Goal: Task Accomplishment & Management: Use online tool/utility

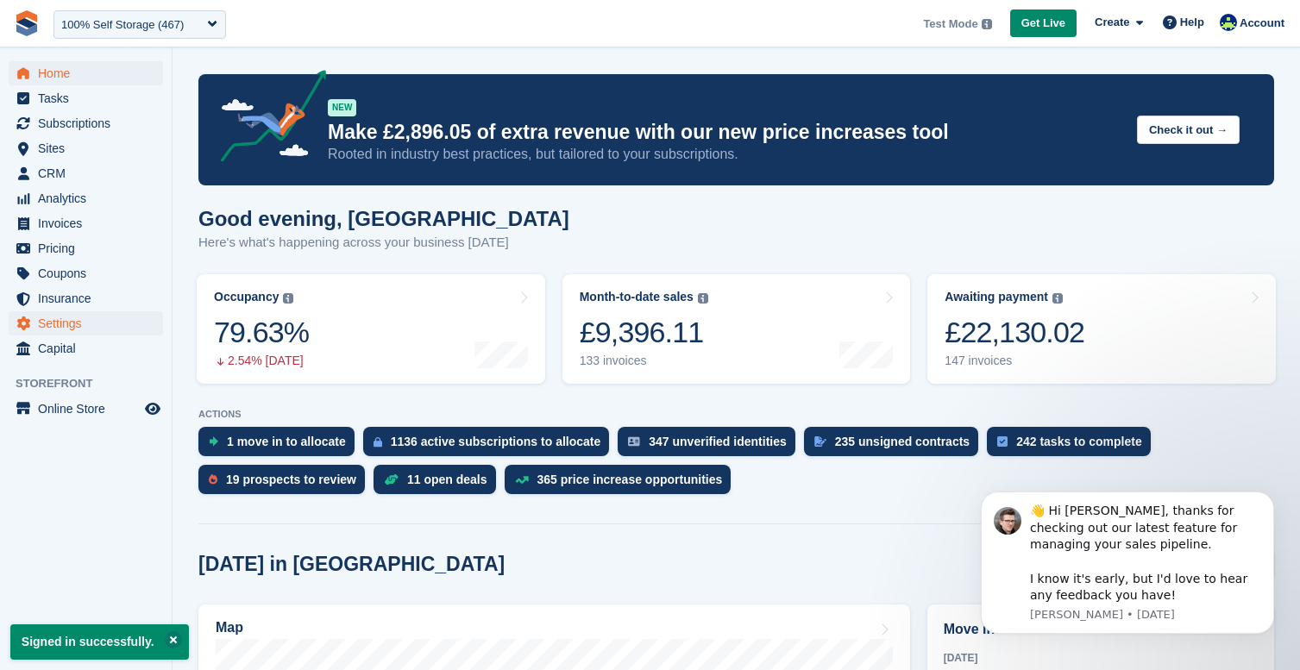
click at [61, 328] on span "Settings" at bounding box center [90, 324] width 104 height 24
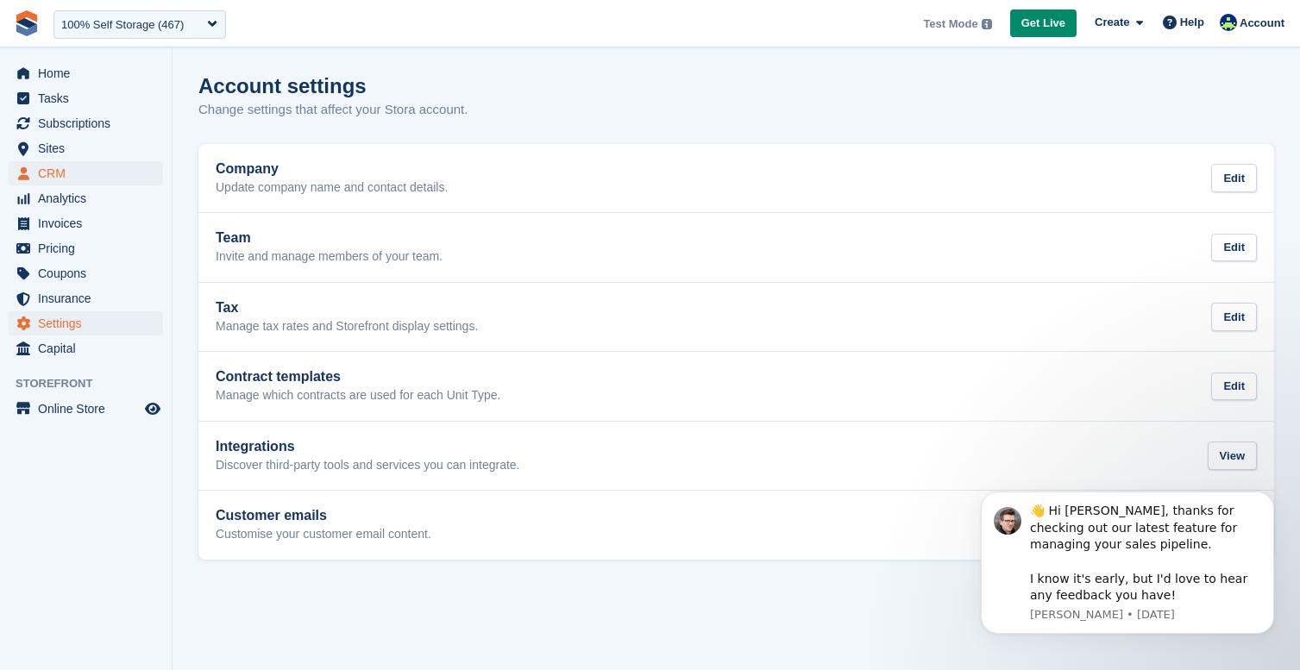
click at [44, 172] on span "CRM" at bounding box center [90, 173] width 104 height 24
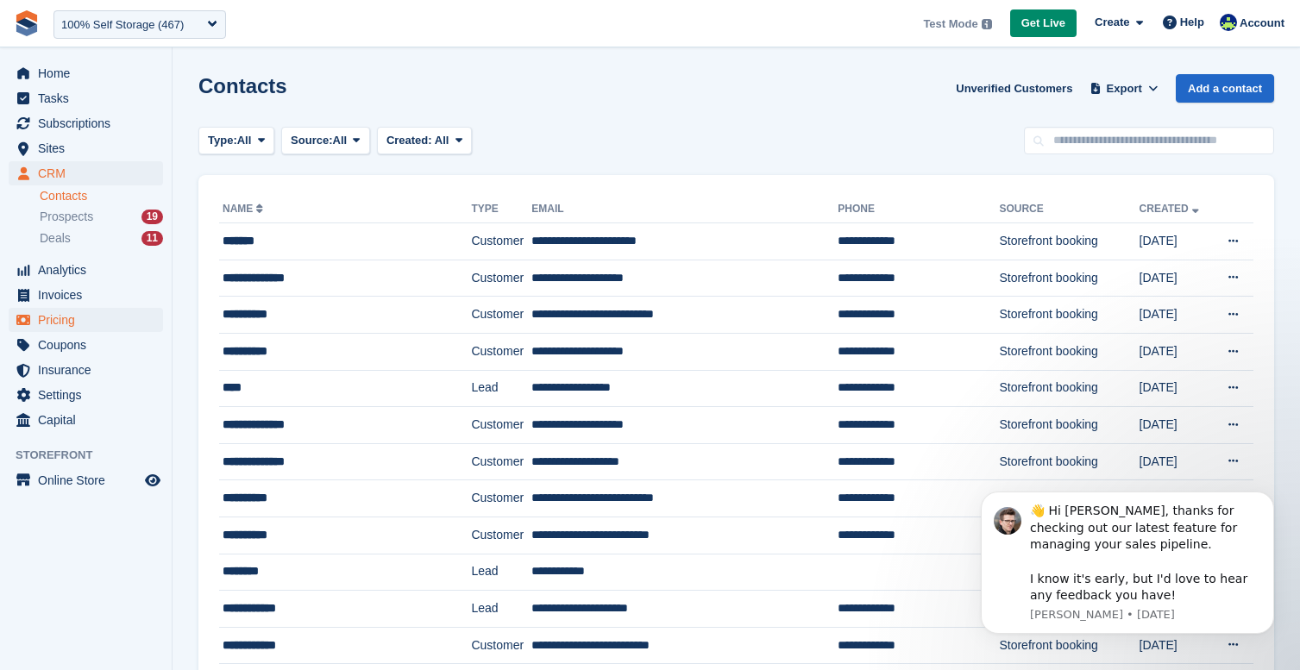
click at [72, 317] on span "Pricing" at bounding box center [90, 320] width 104 height 24
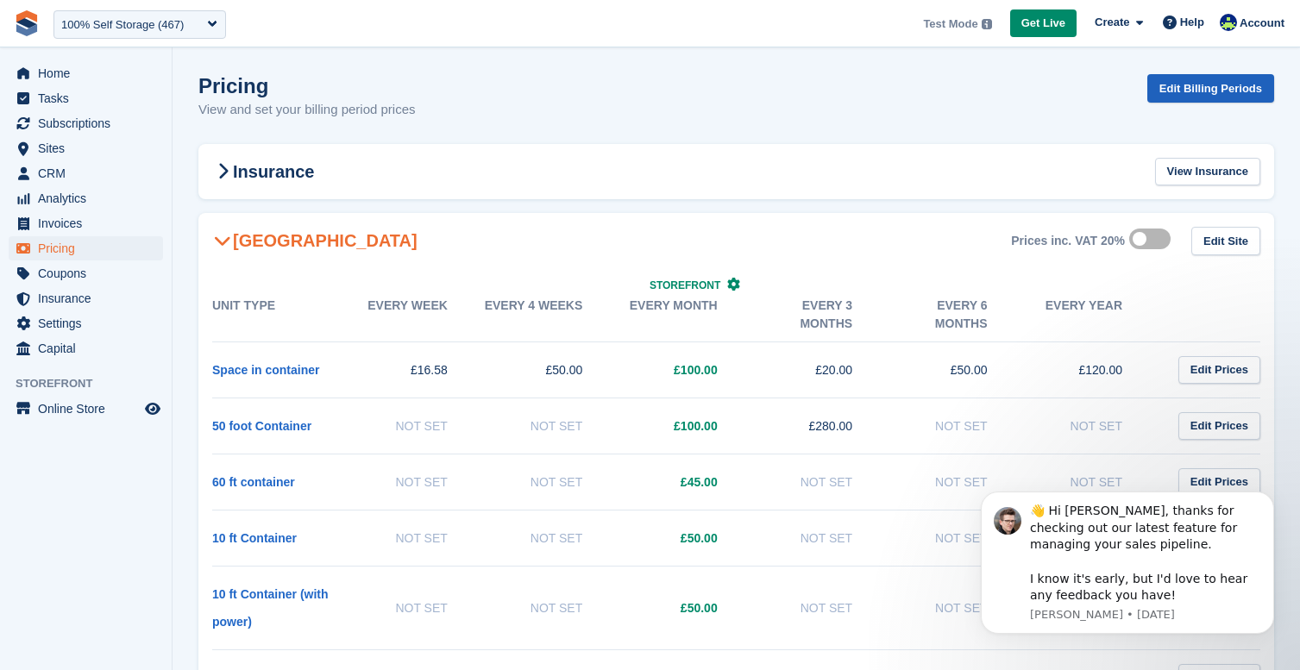
click at [1200, 87] on link "Edit Billing Periods" at bounding box center [1211, 88] width 127 height 28
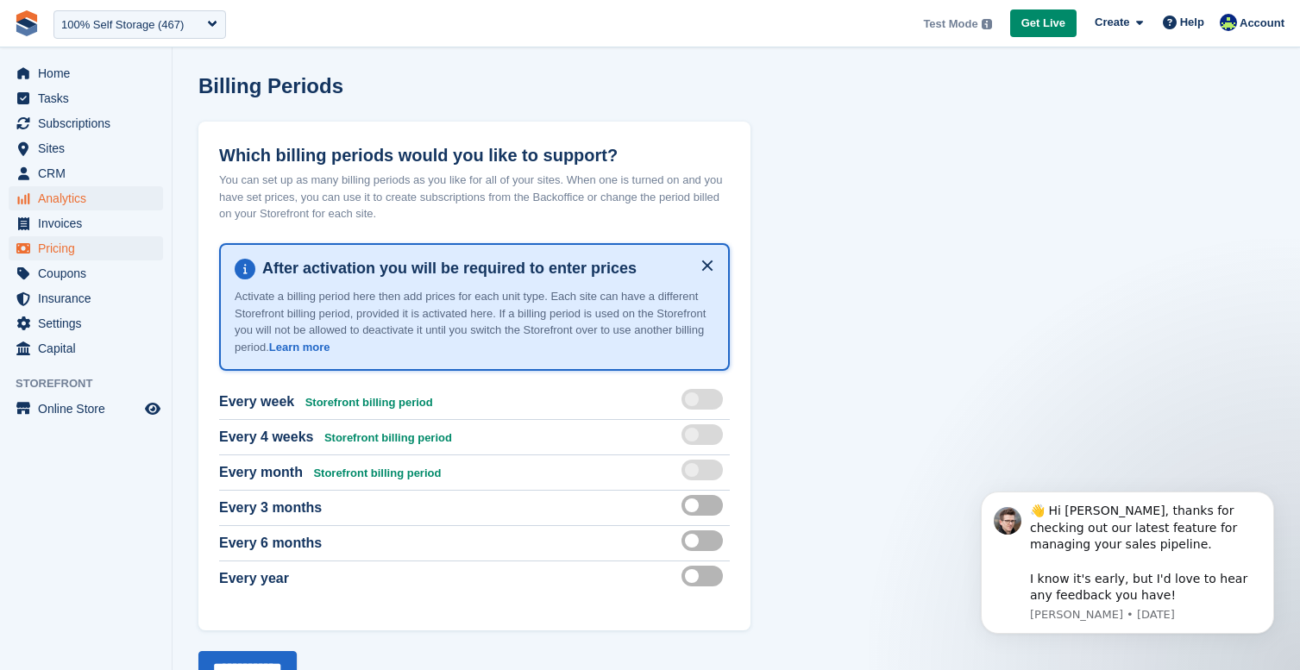
scroll to position [1, 0]
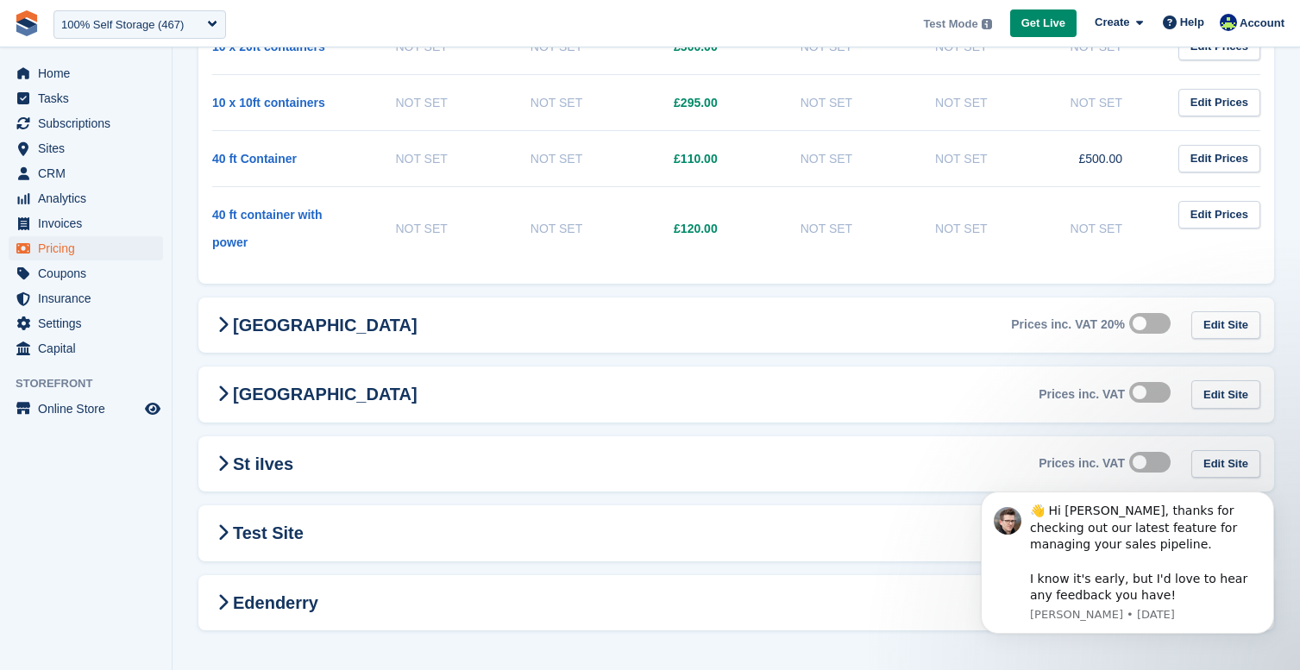
scroll to position [771, 0]
click at [92, 227] on span "Invoices" at bounding box center [90, 223] width 104 height 24
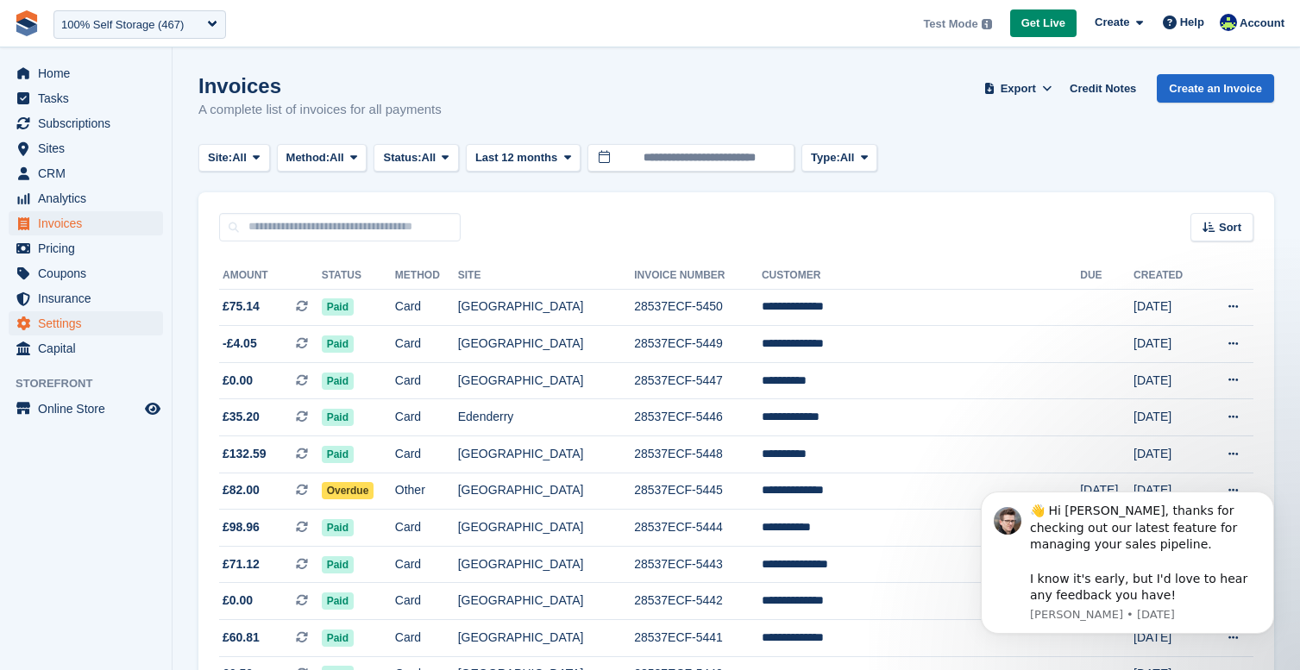
click at [81, 318] on span "Settings" at bounding box center [90, 324] width 104 height 24
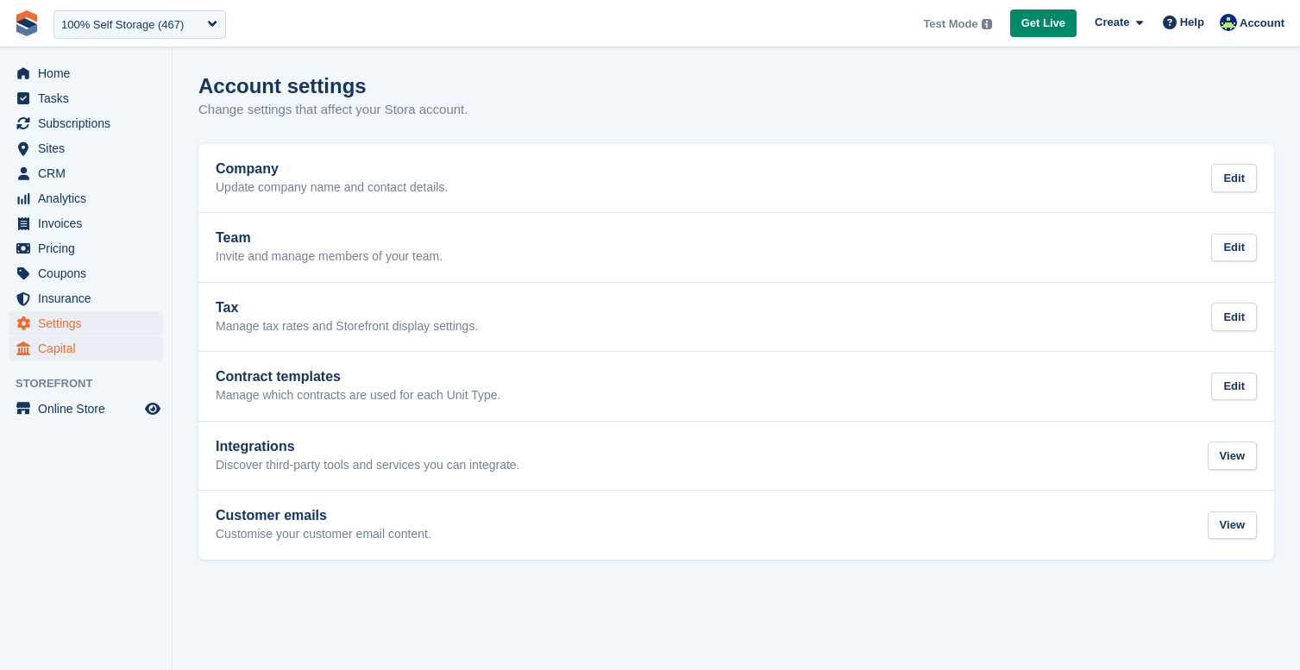
click at [92, 344] on span "Capital" at bounding box center [90, 349] width 104 height 24
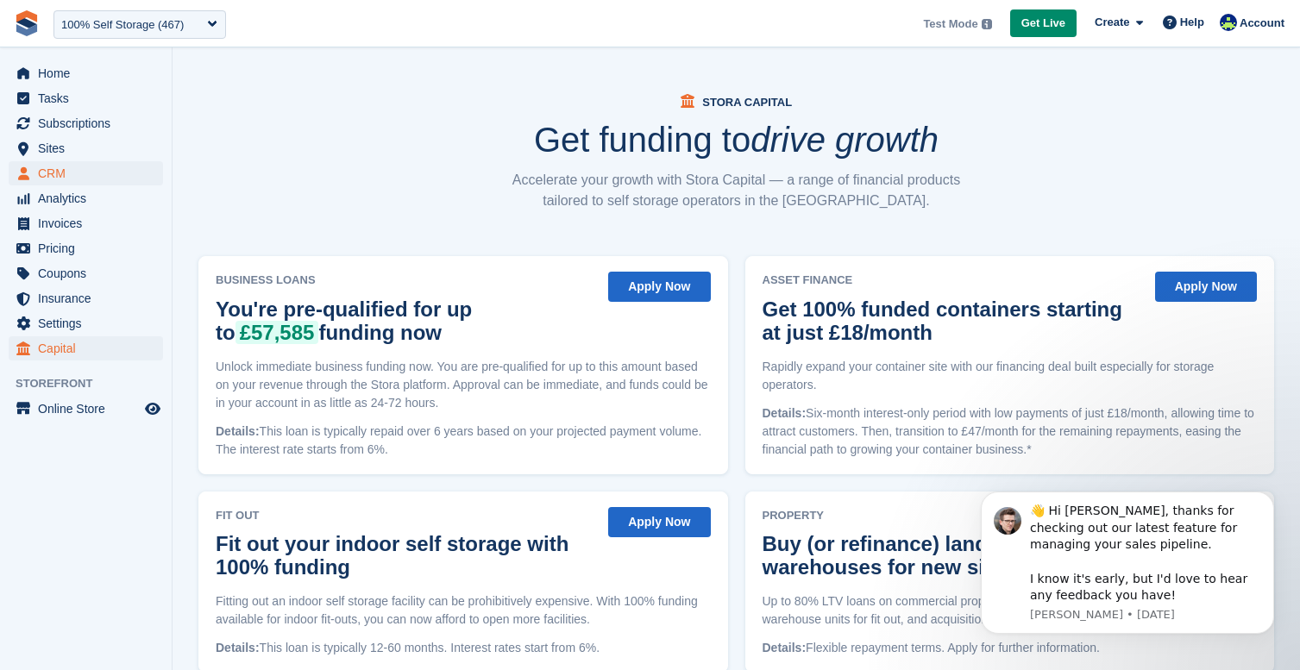
click at [63, 175] on span "CRM" at bounding box center [90, 173] width 104 height 24
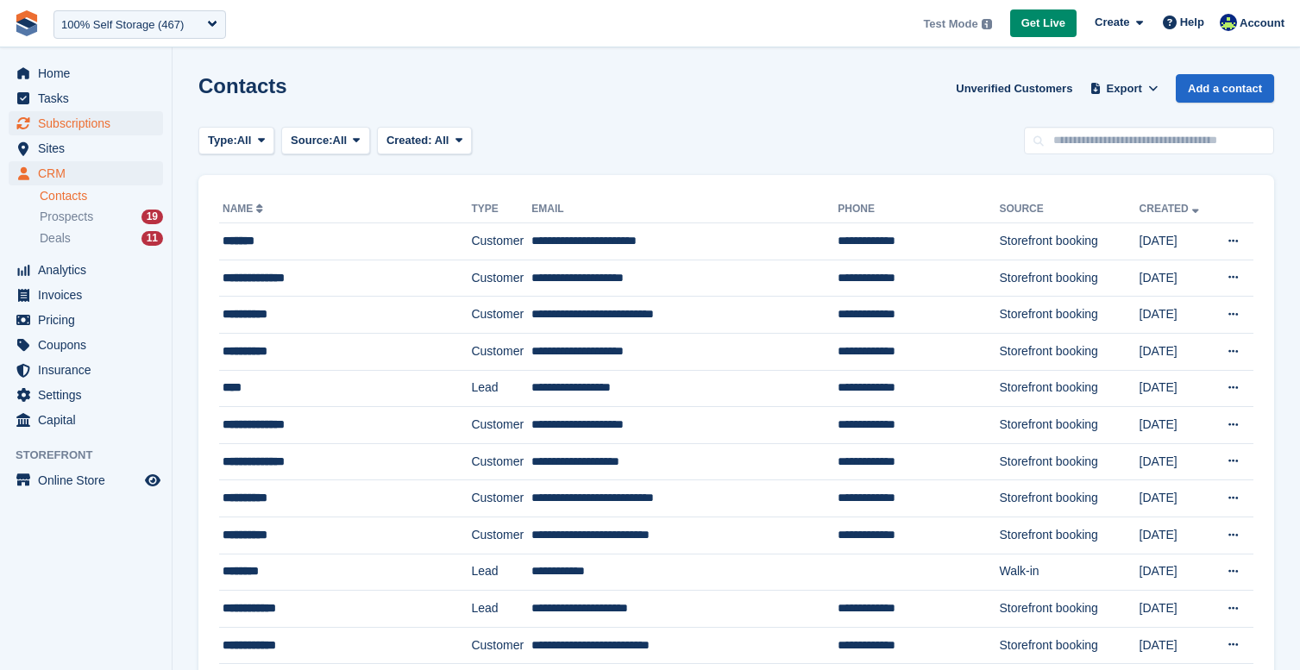
click at [104, 120] on span "Subscriptions" at bounding box center [90, 123] width 104 height 24
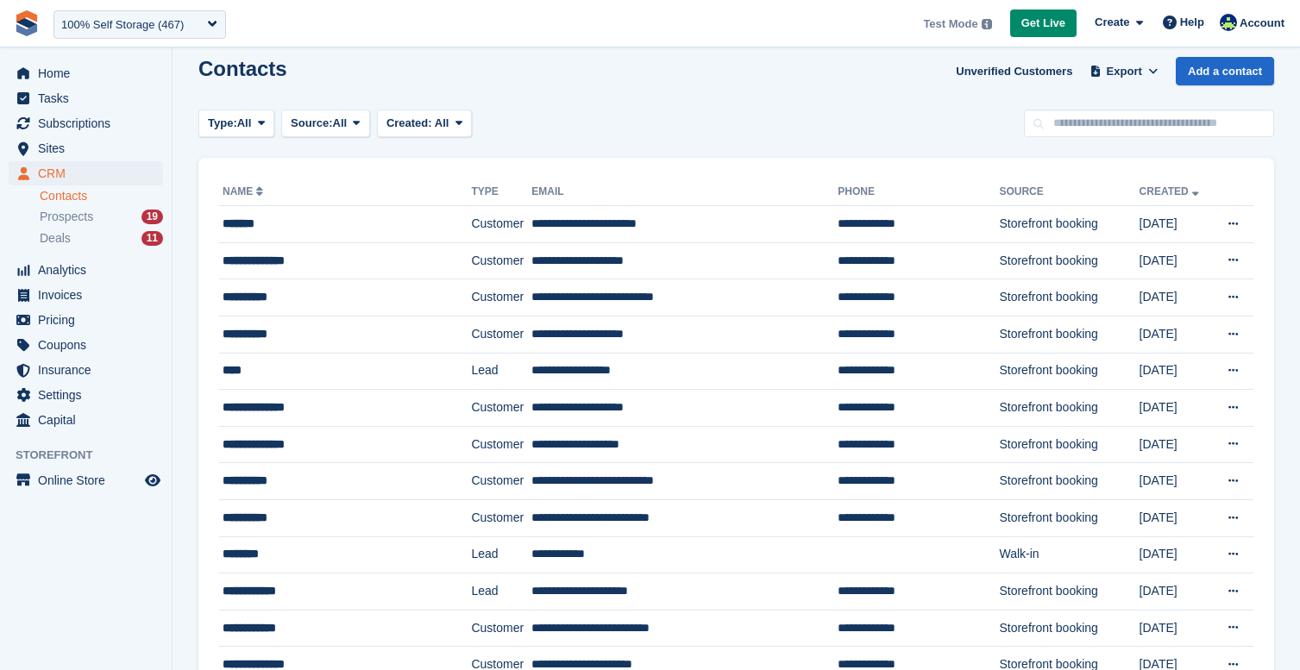
scroll to position [33, 0]
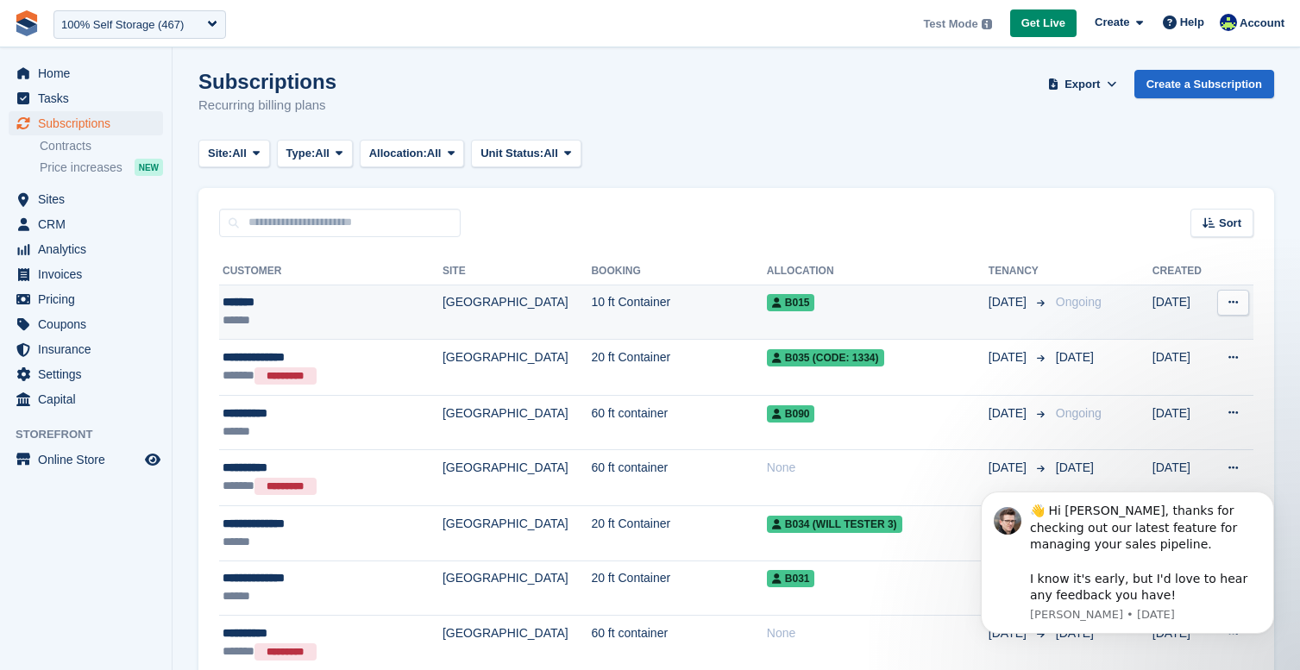
scroll to position [4, 0]
click at [686, 324] on td "10 ft Container" at bounding box center [678, 312] width 175 height 55
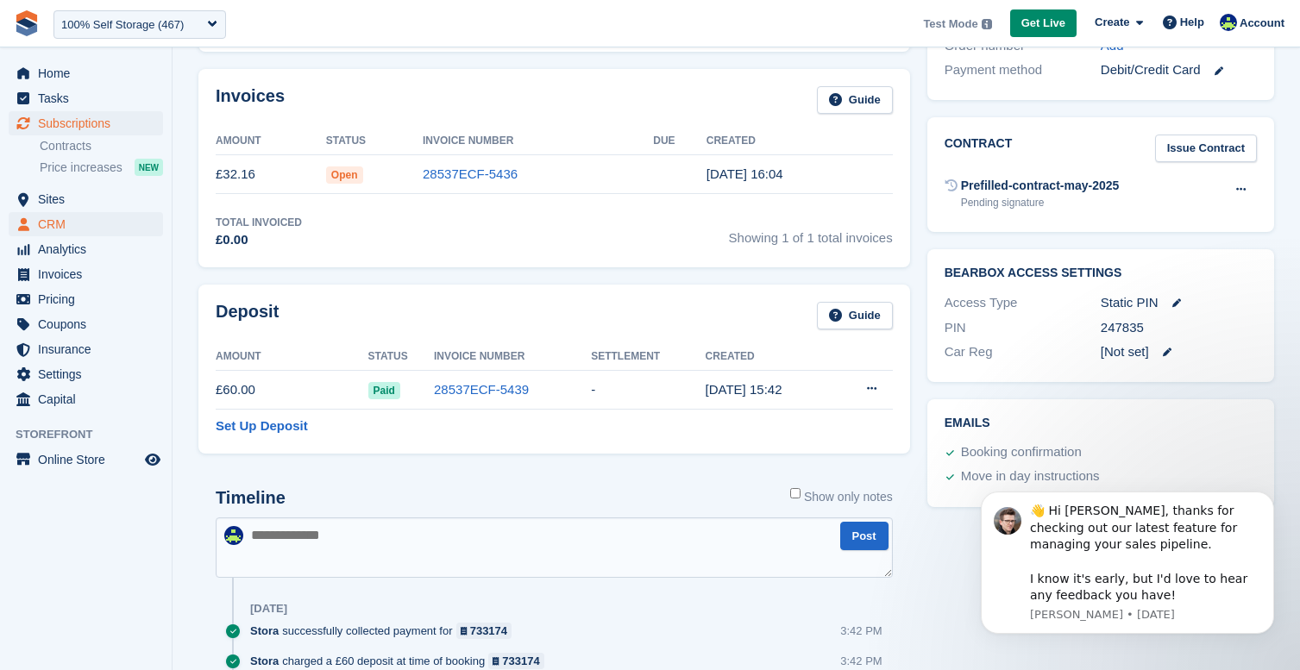
scroll to position [535, 1]
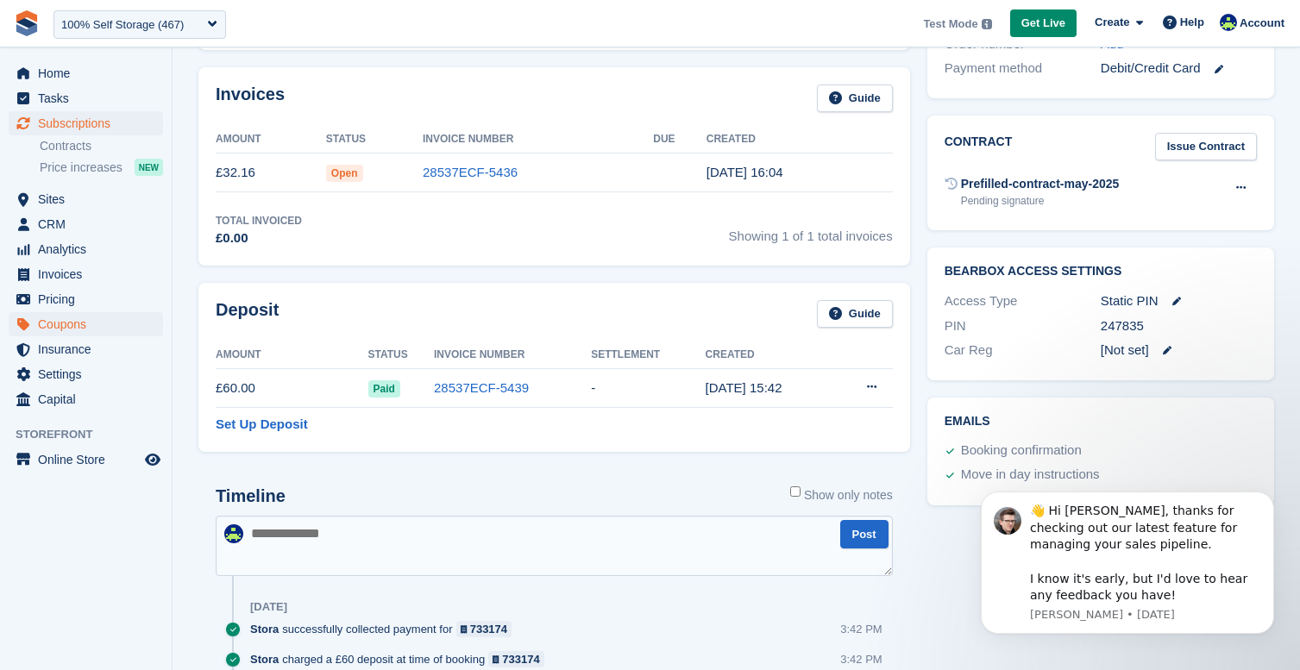
click at [86, 319] on span "Coupons" at bounding box center [90, 324] width 104 height 24
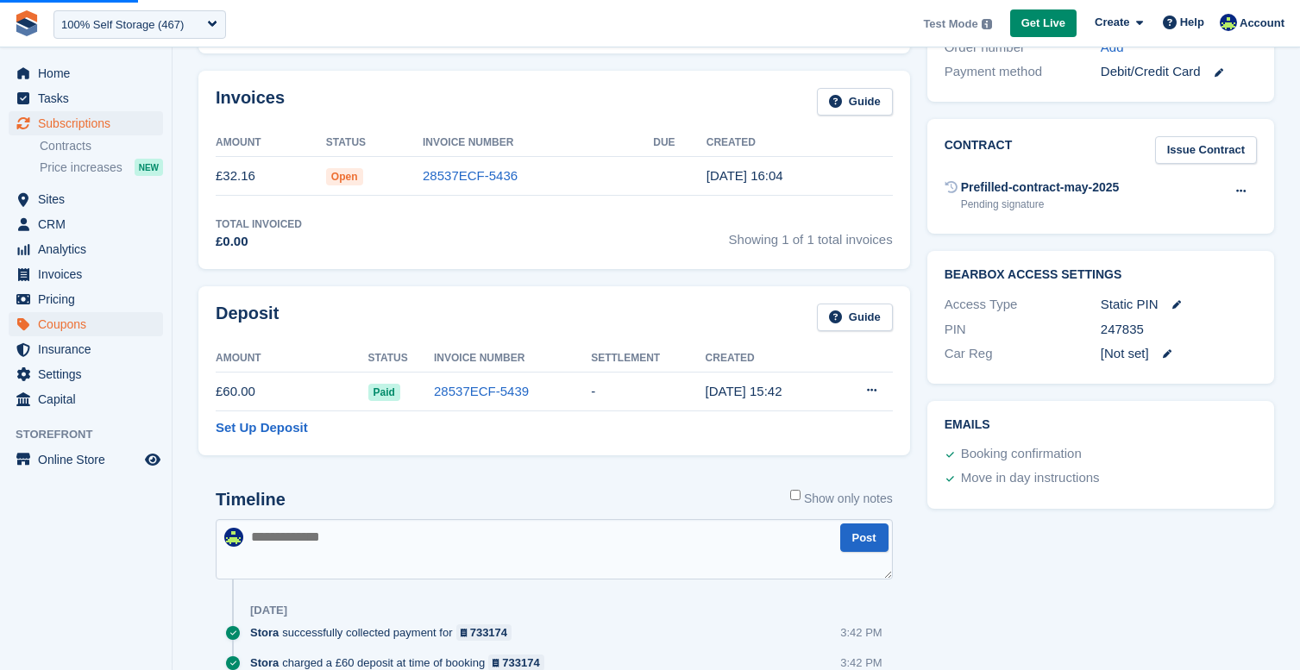
scroll to position [540, 0]
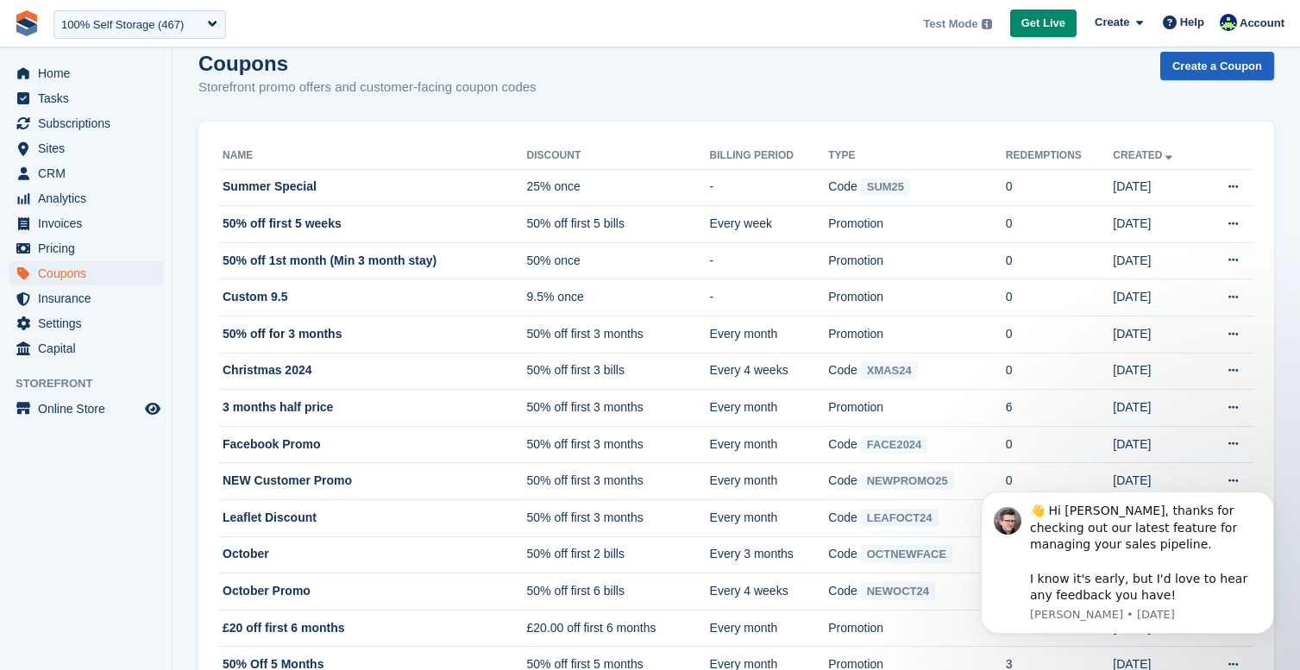
scroll to position [21, 0]
click at [1203, 76] on link "Create a Coupon" at bounding box center [1218, 68] width 114 height 28
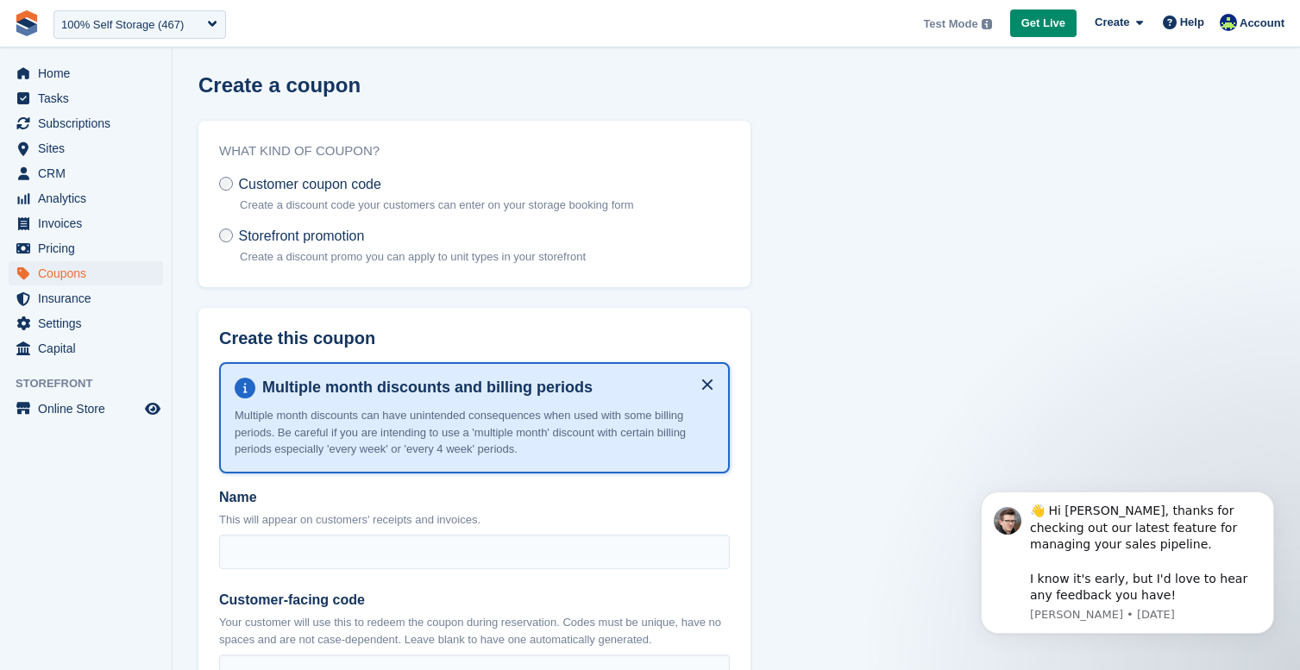
click at [324, 237] on span "Storefront promotion" at bounding box center [301, 236] width 126 height 15
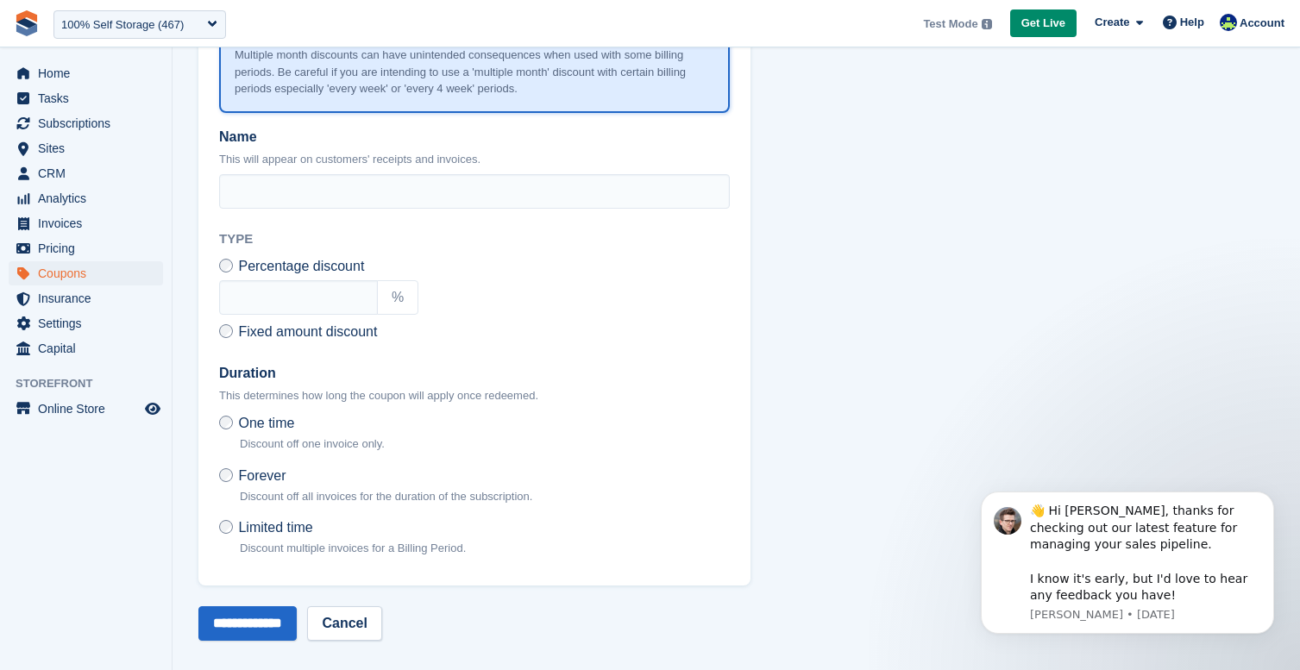
scroll to position [361, 0]
